Goal: Information Seeking & Learning: Learn about a topic

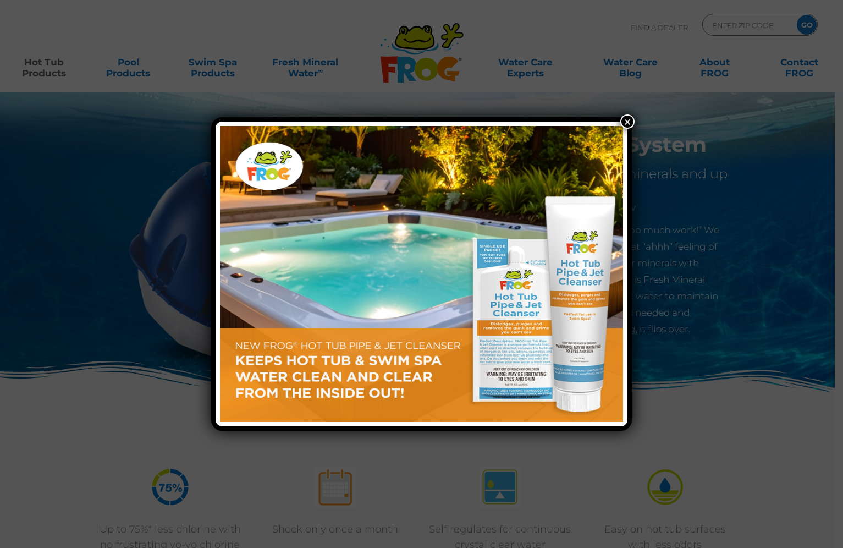
click at [628, 123] on button "×" at bounding box center [627, 121] width 14 height 14
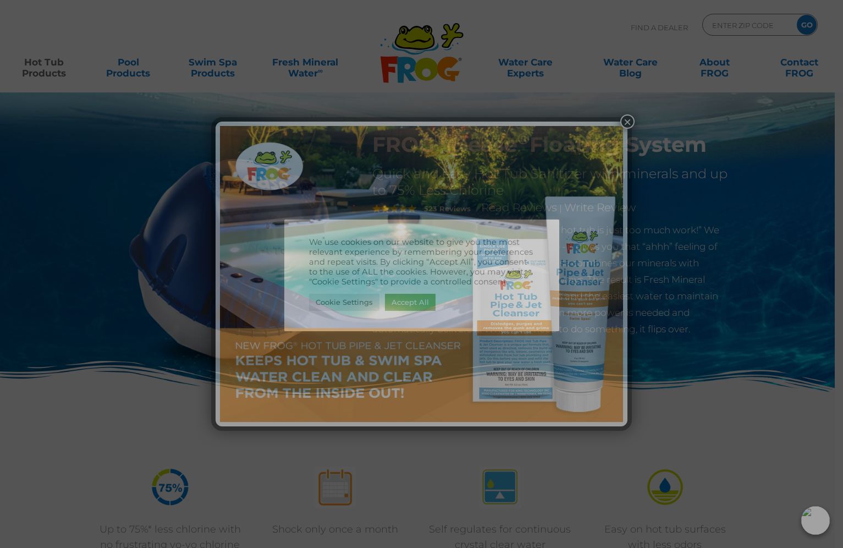
click at [628, 123] on button "×" at bounding box center [627, 121] width 14 height 14
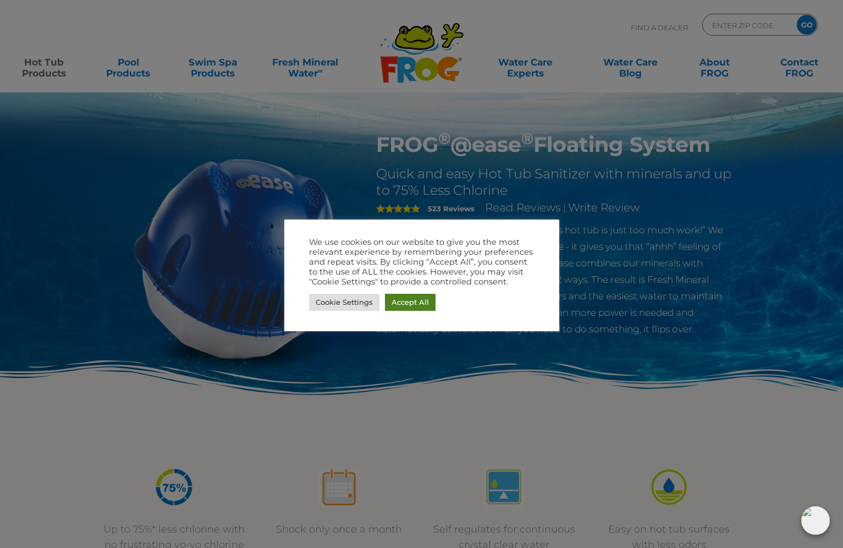
click at [405, 303] on link "Accept All" at bounding box center [410, 302] width 51 height 17
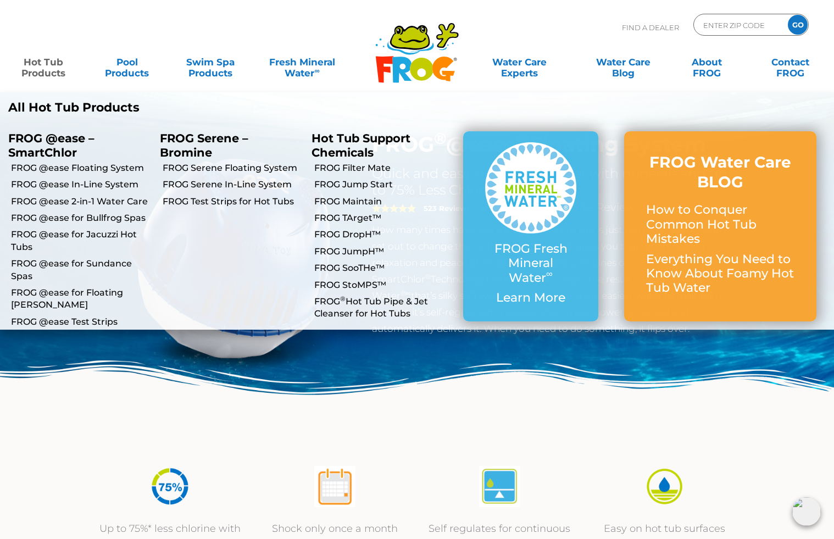
click at [51, 72] on link "Hot Tub Products" at bounding box center [43, 62] width 65 height 22
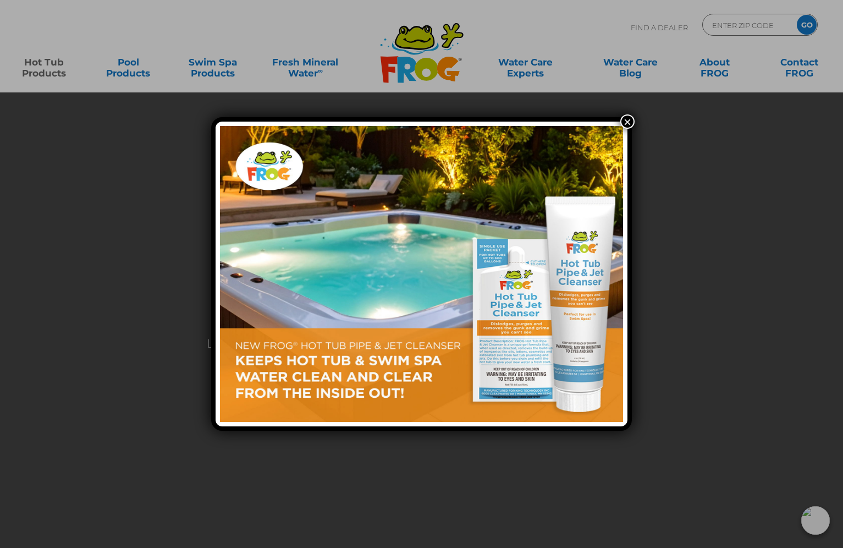
click at [631, 119] on button "×" at bounding box center [627, 121] width 14 height 14
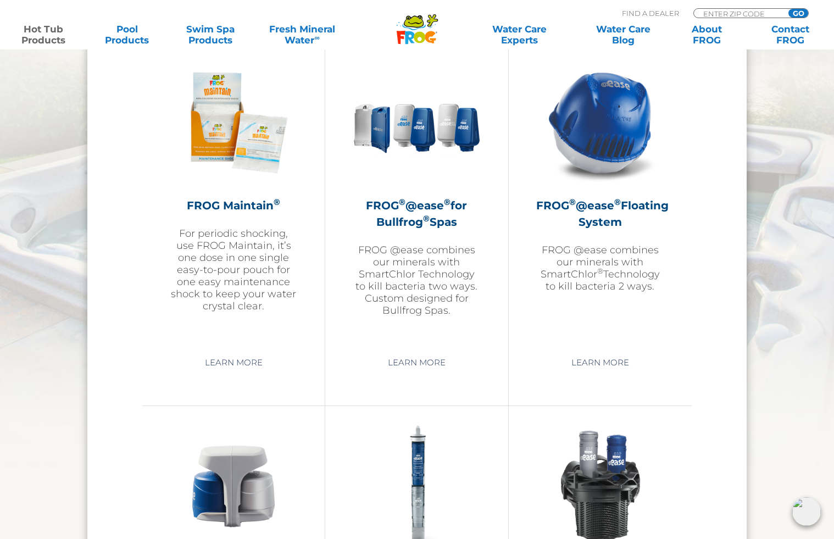
scroll to position [1264, 0]
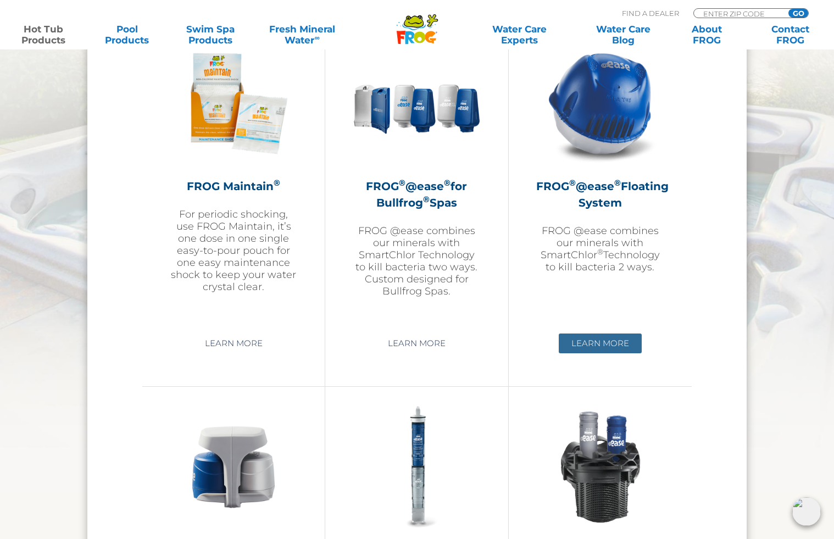
click at [602, 343] on link "Learn More" at bounding box center [600, 344] width 83 height 20
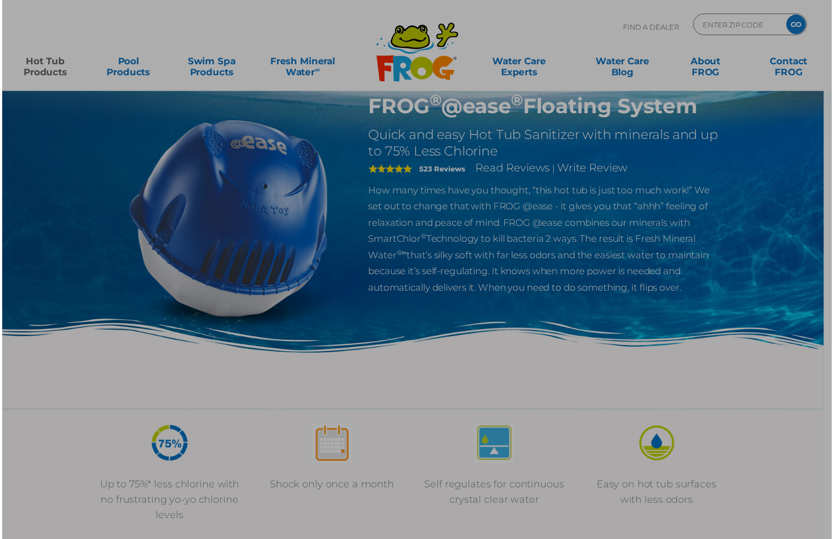
scroll to position [55, 0]
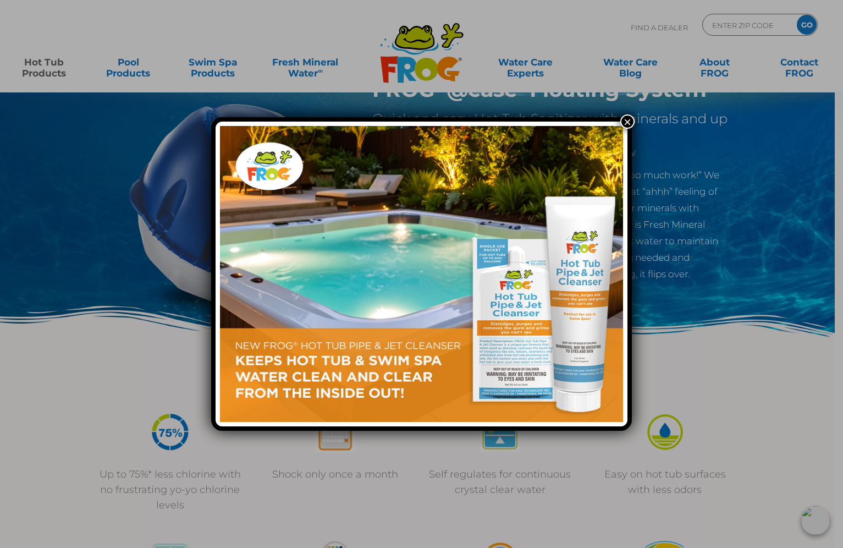
click at [630, 119] on button "×" at bounding box center [627, 121] width 14 height 14
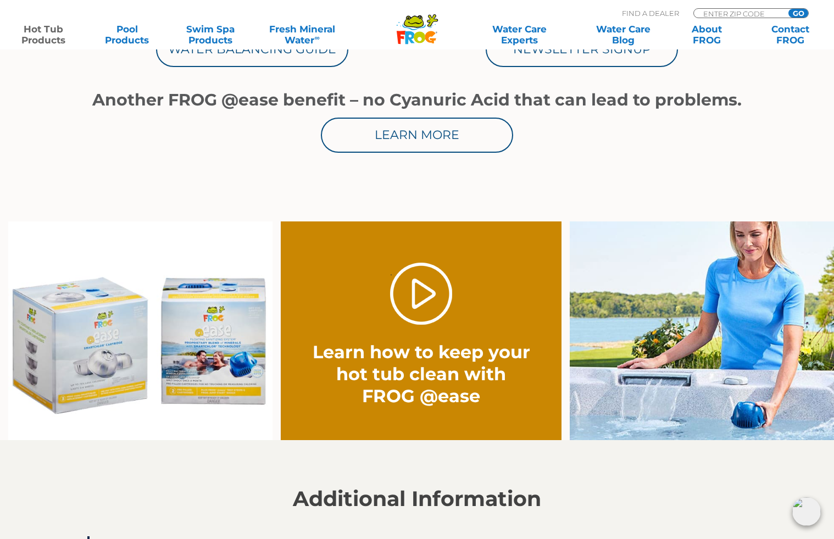
scroll to position [715, 0]
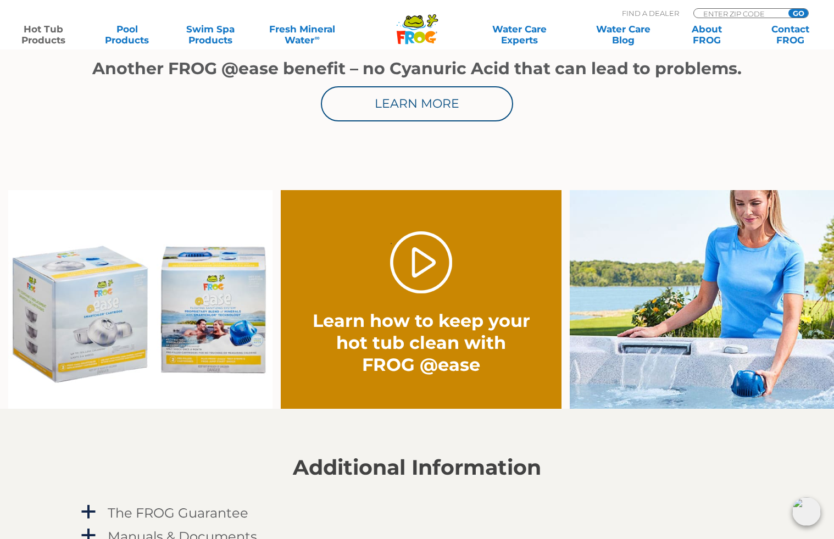
click at [82, 339] on img at bounding box center [140, 299] width 264 height 219
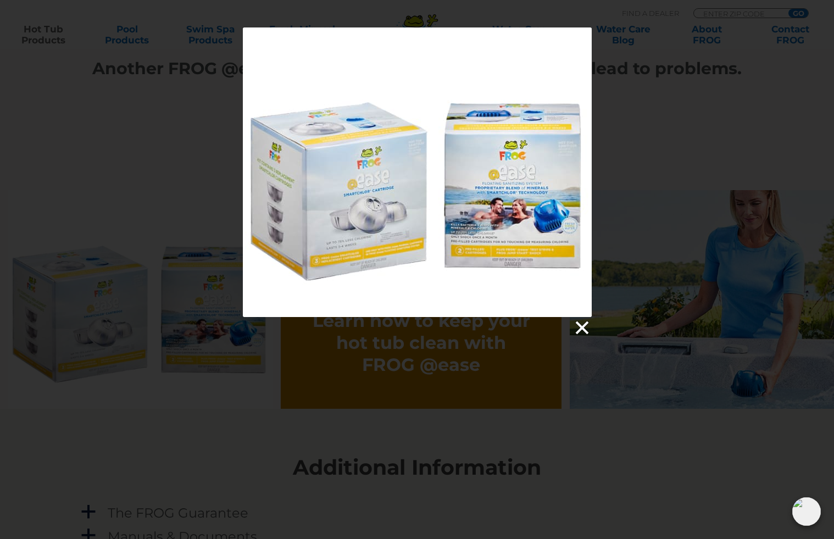
click at [582, 329] on link at bounding box center [581, 328] width 16 height 16
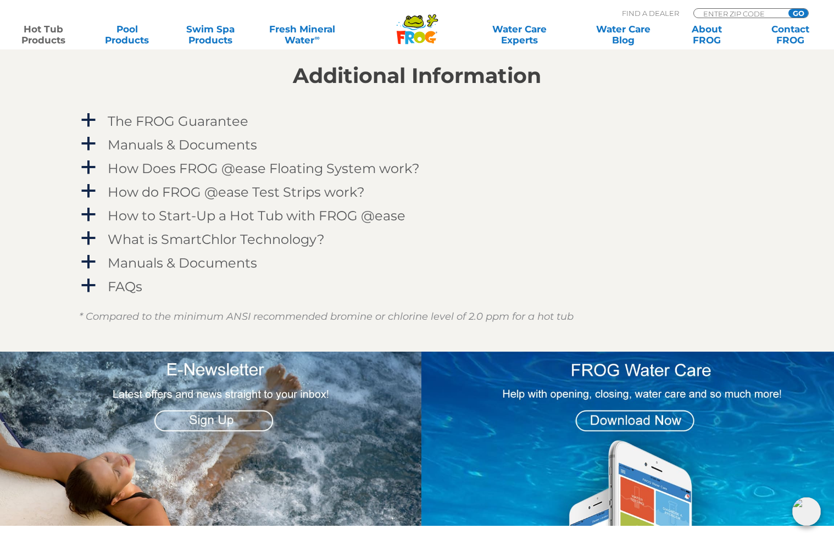
scroll to position [935, 0]
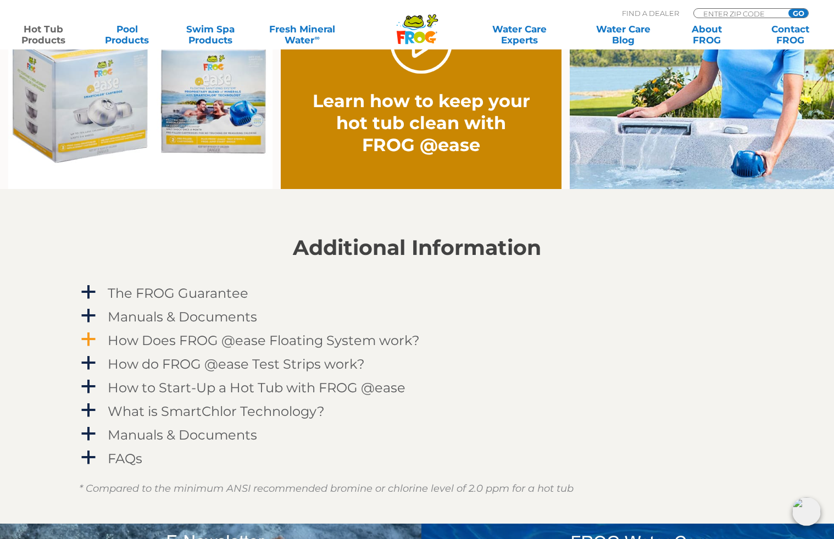
click at [242, 340] on h4 "How Does FROG @ease Floating System work?" at bounding box center [264, 340] width 312 height 15
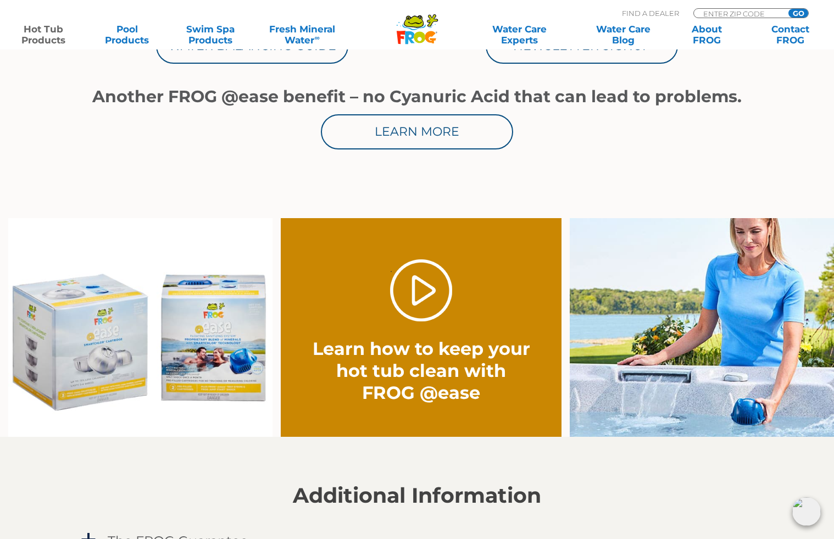
scroll to position [715, 0]
